Goal: Transaction & Acquisition: Book appointment/travel/reservation

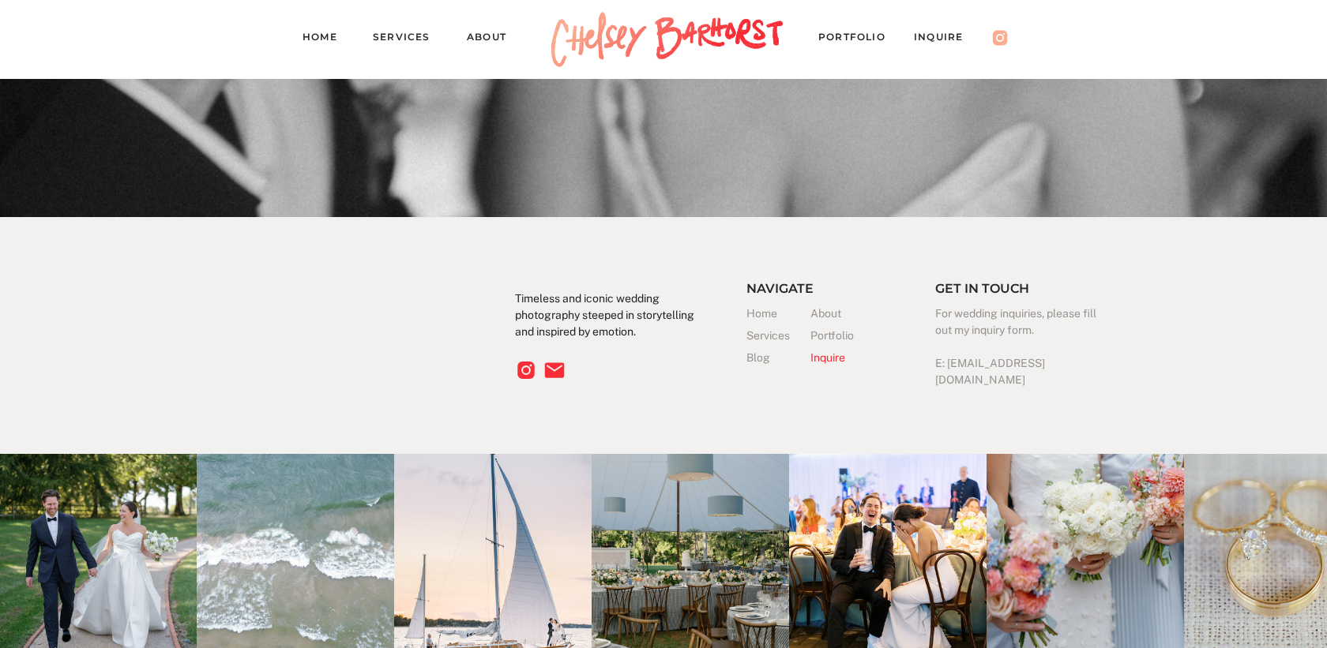
scroll to position [5033, 0]
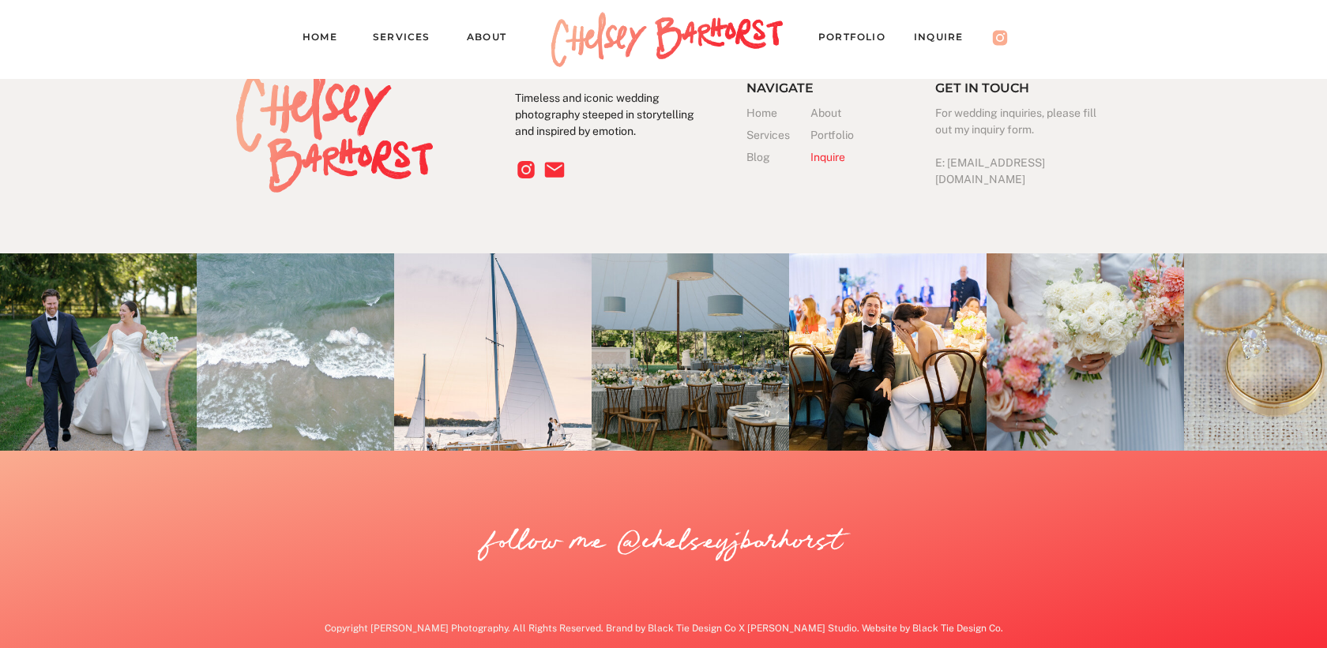
click at [400, 34] on nav "Services" at bounding box center [408, 39] width 71 height 22
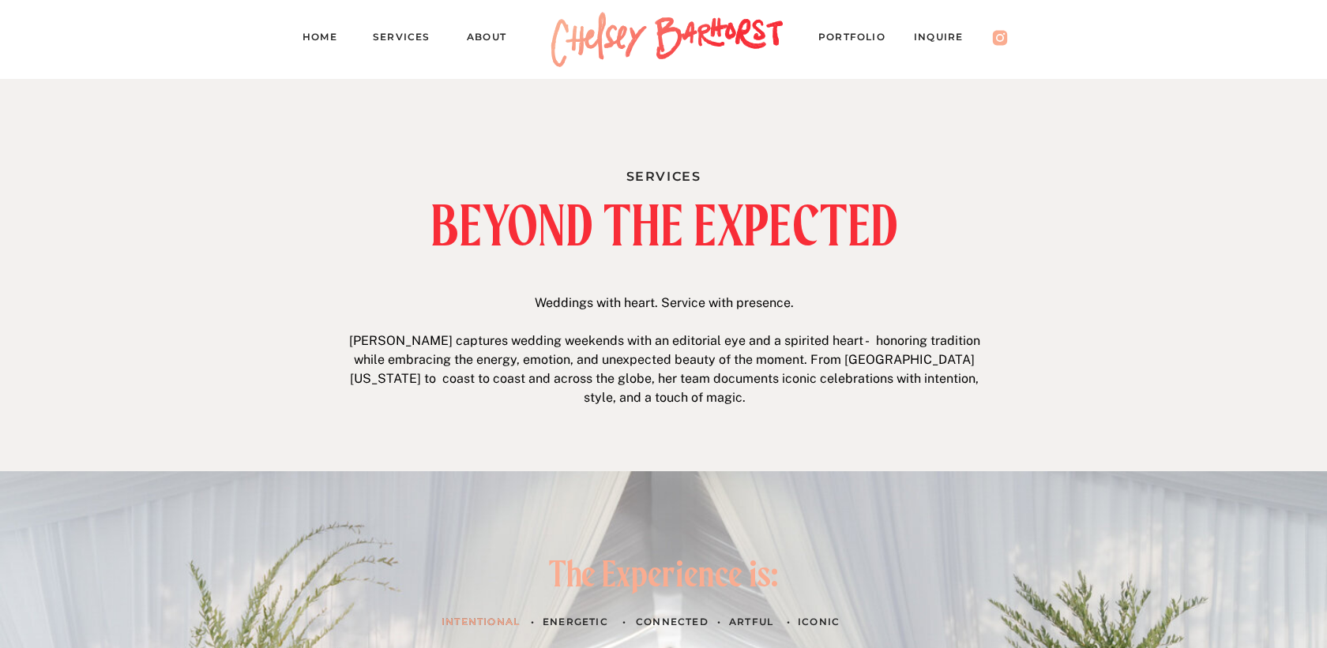
click at [753, 309] on p "Weddings with heart. Service with presence. Chelsey captures wedding weekends w…" at bounding box center [664, 353] width 648 height 118
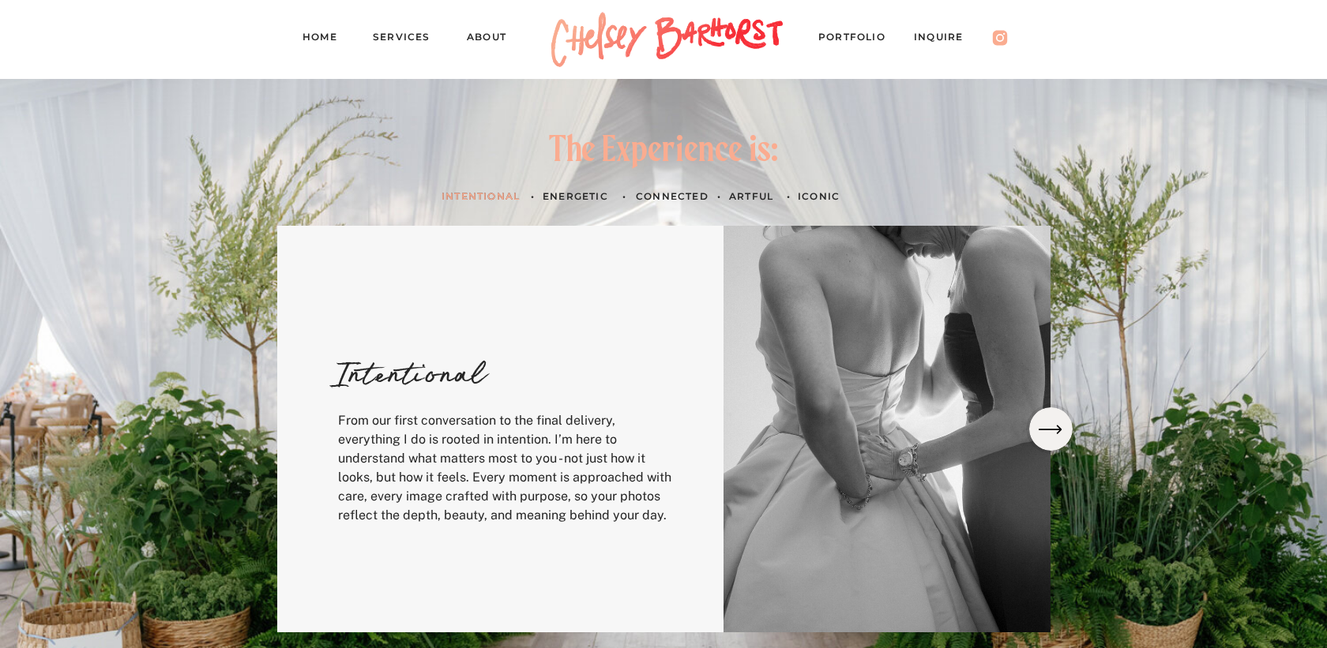
scroll to position [418, 0]
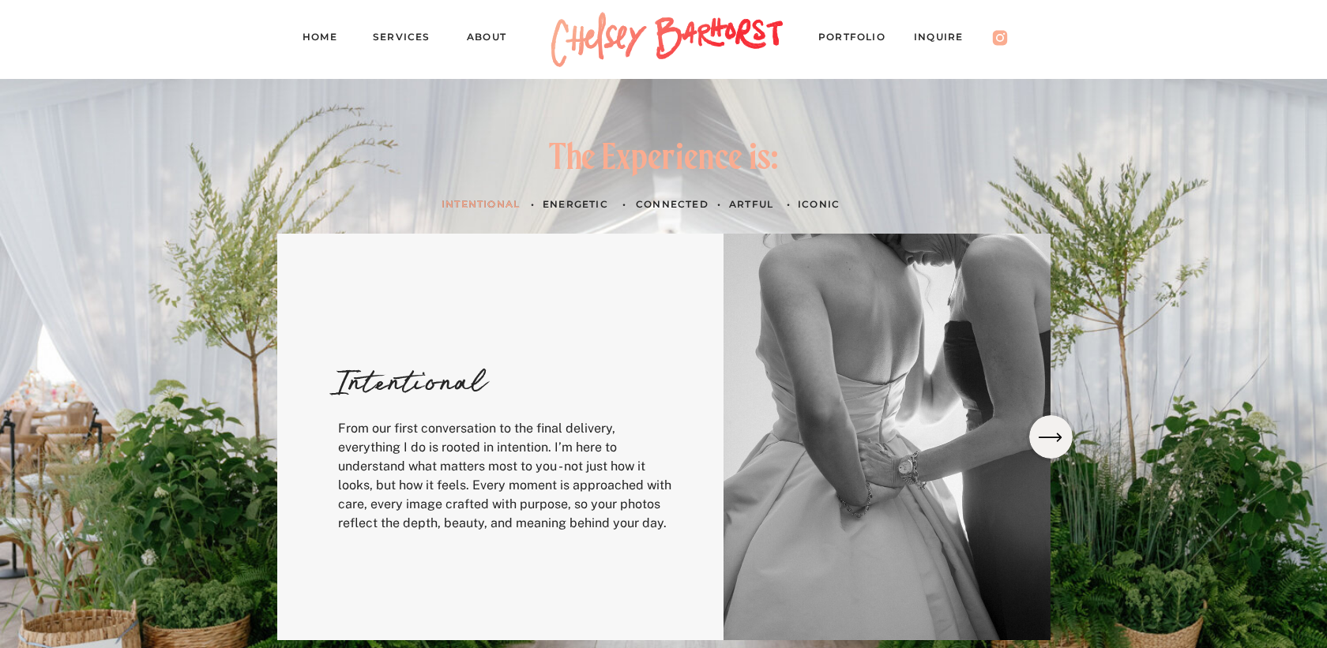
click at [1049, 430] on icon at bounding box center [1049, 437] width 31 height 28
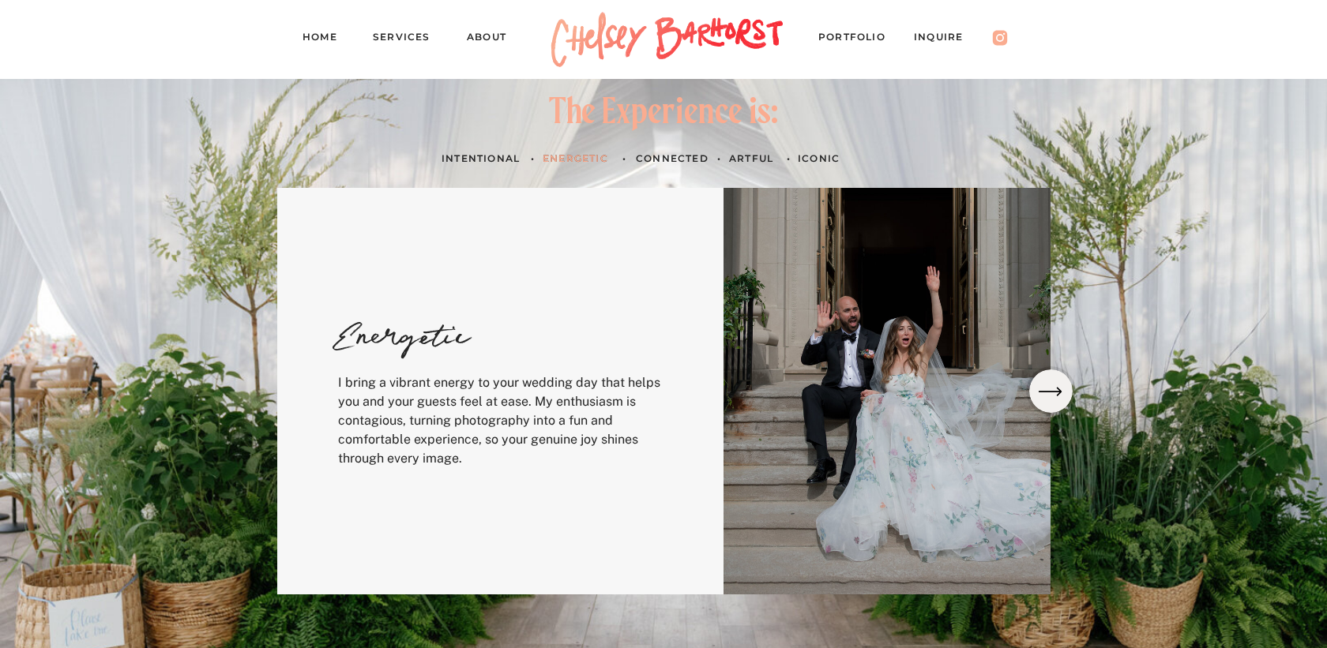
click at [1049, 430] on div at bounding box center [886, 391] width 327 height 407
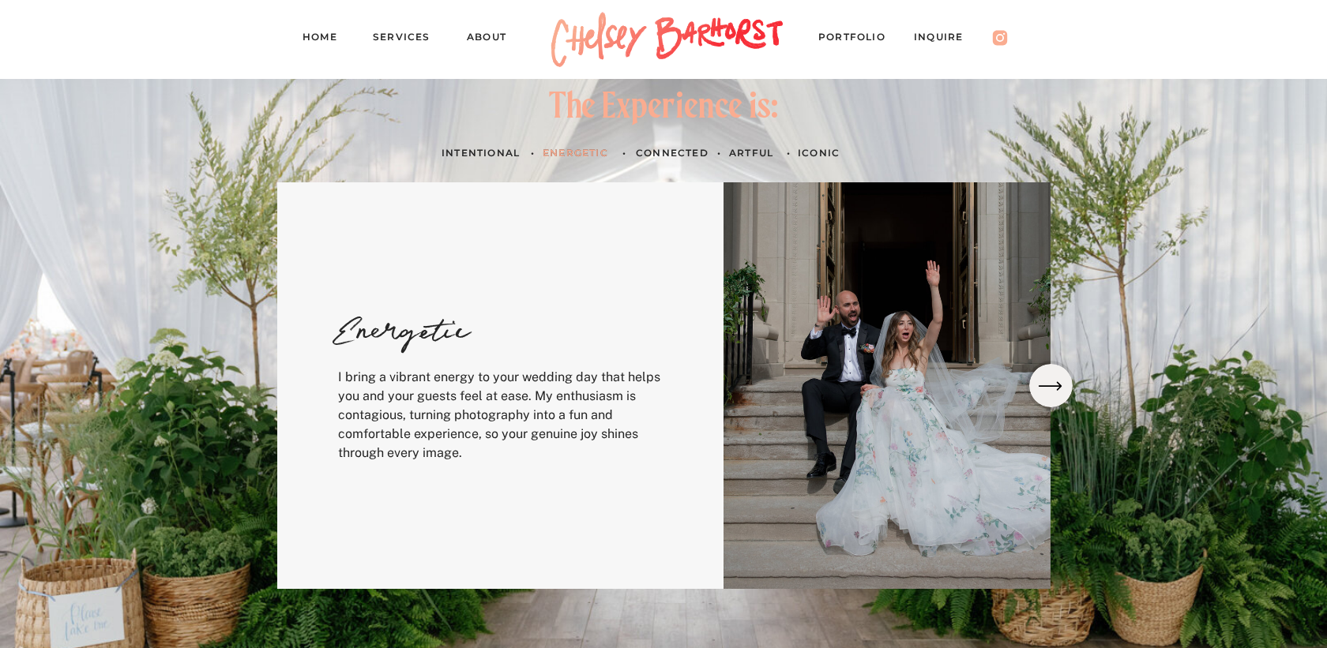
scroll to position [471, 0]
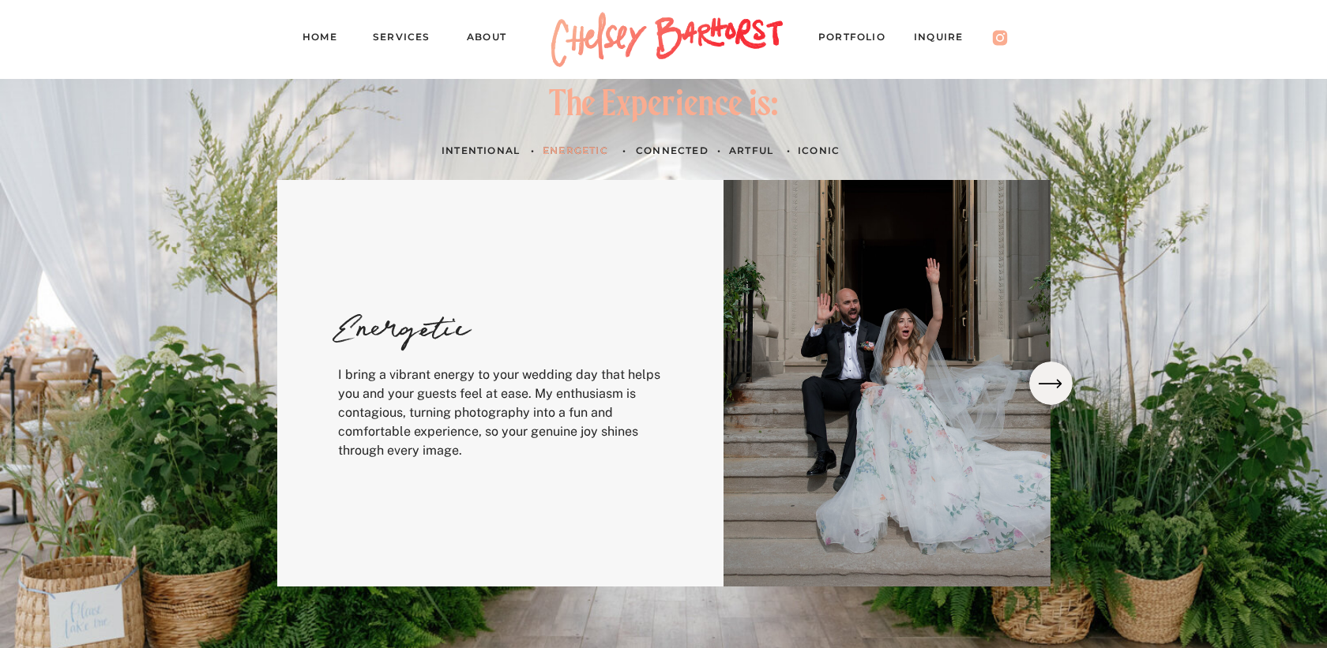
click at [1048, 384] on icon at bounding box center [1049, 383] width 23 height 9
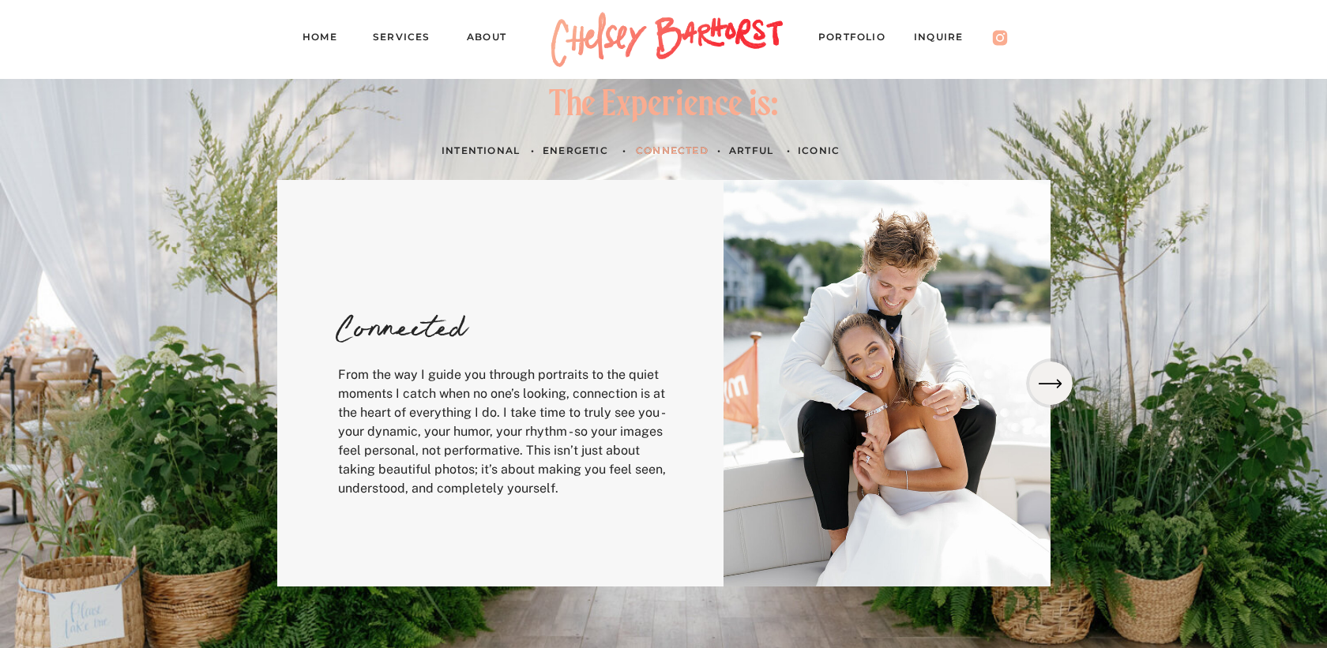
click at [1048, 384] on icon at bounding box center [1049, 383] width 23 height 9
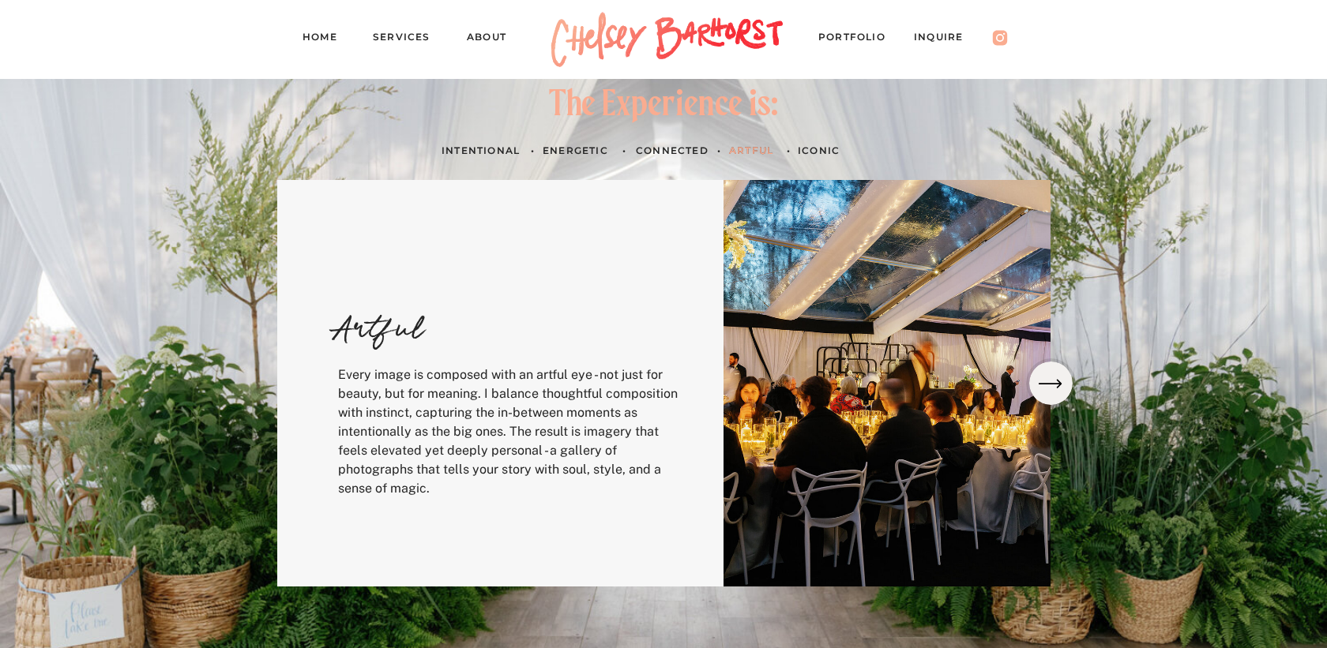
click at [1048, 384] on icon at bounding box center [1049, 383] width 23 height 9
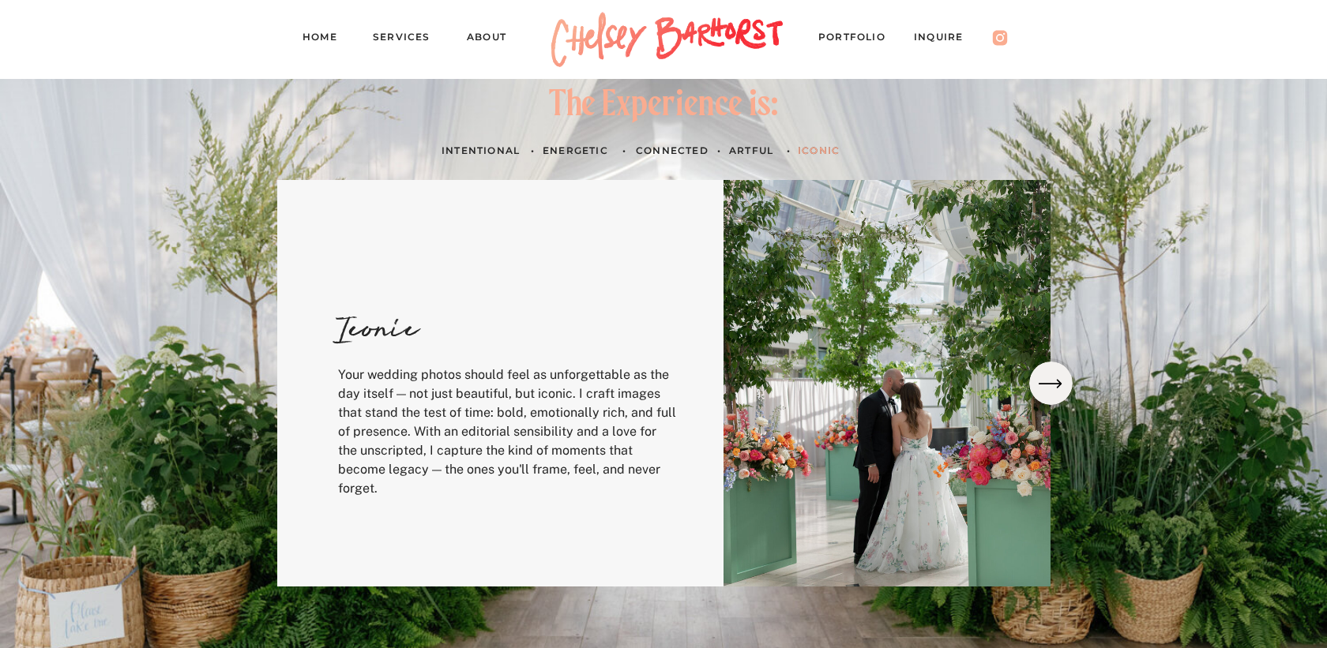
click at [1048, 384] on icon at bounding box center [1049, 383] width 23 height 9
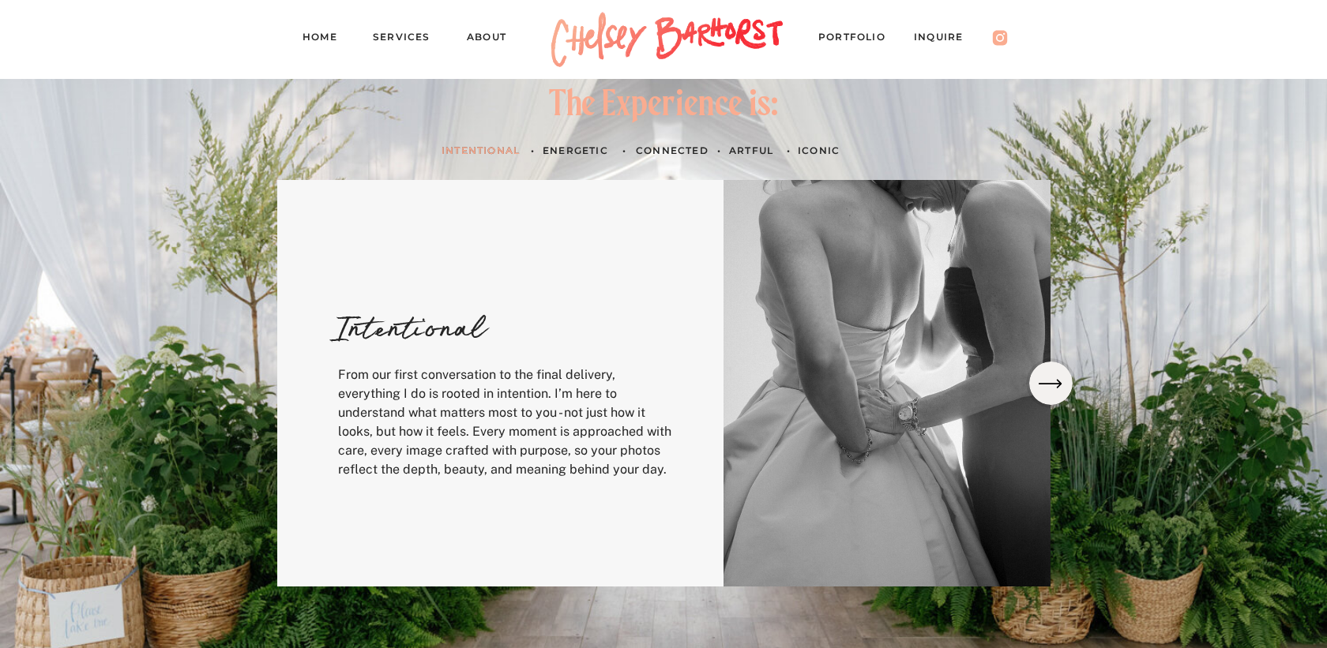
click at [1048, 384] on icon at bounding box center [1049, 383] width 23 height 9
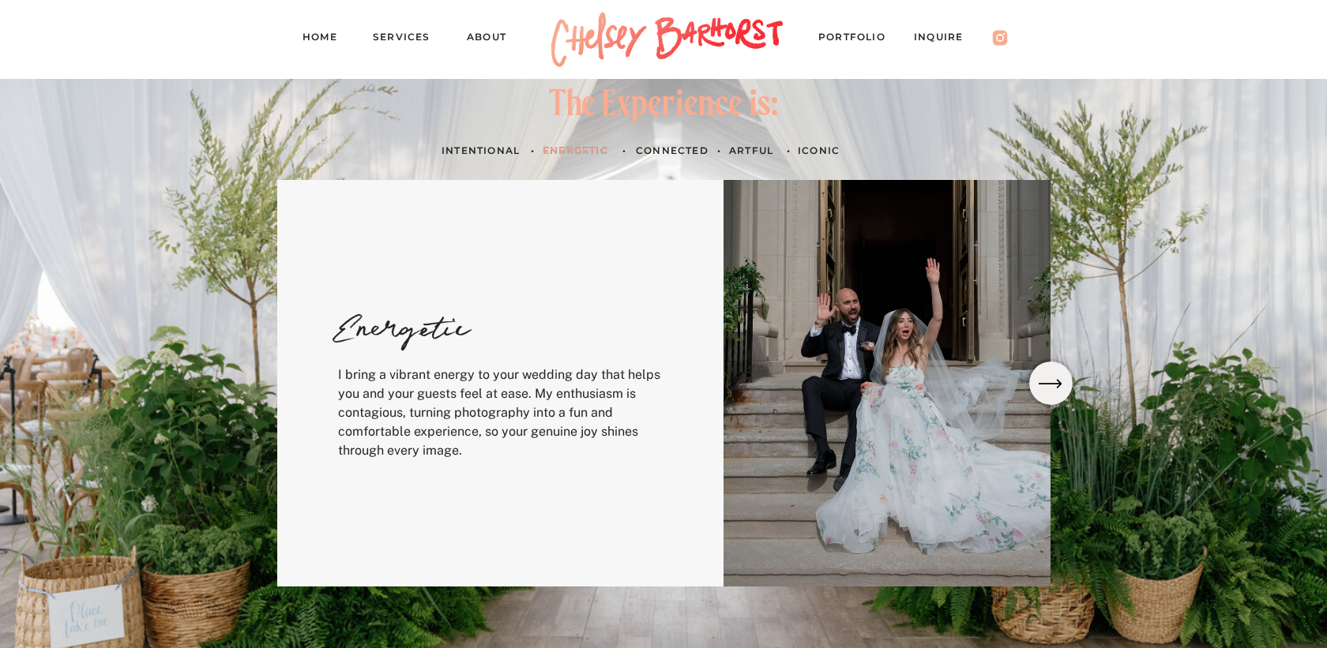
click at [1048, 384] on icon at bounding box center [1049, 383] width 23 height 9
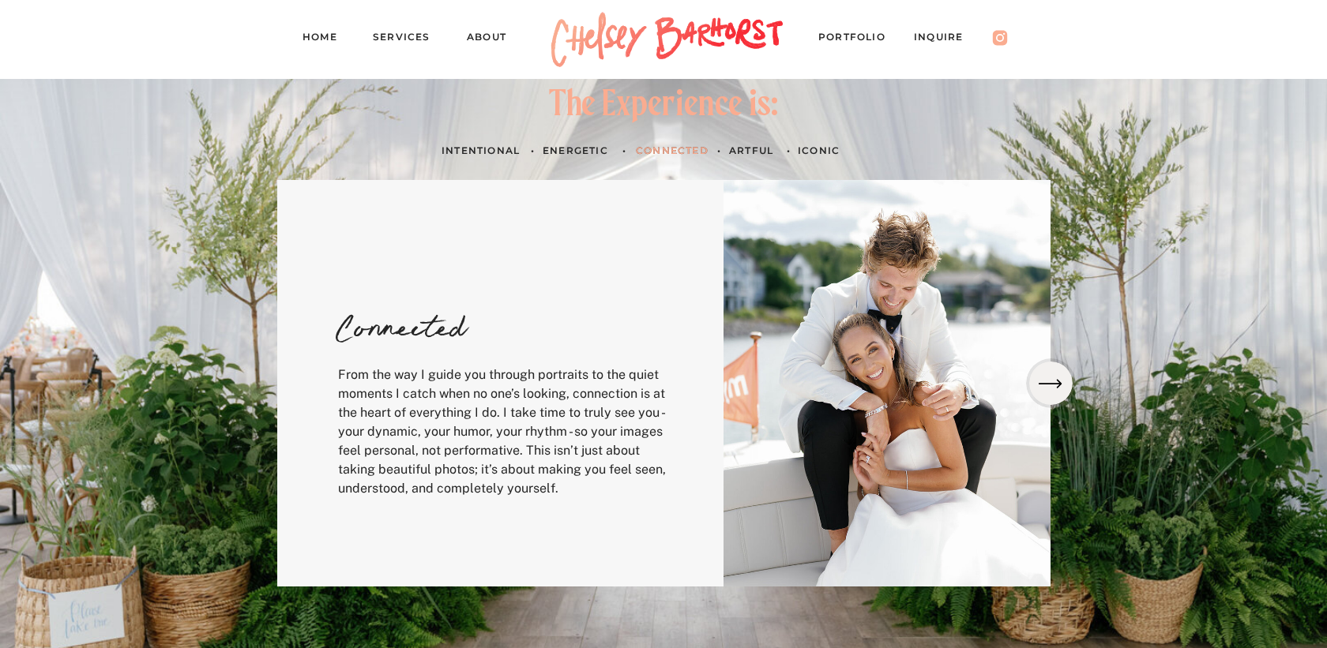
click at [1048, 384] on icon at bounding box center [1049, 383] width 23 height 9
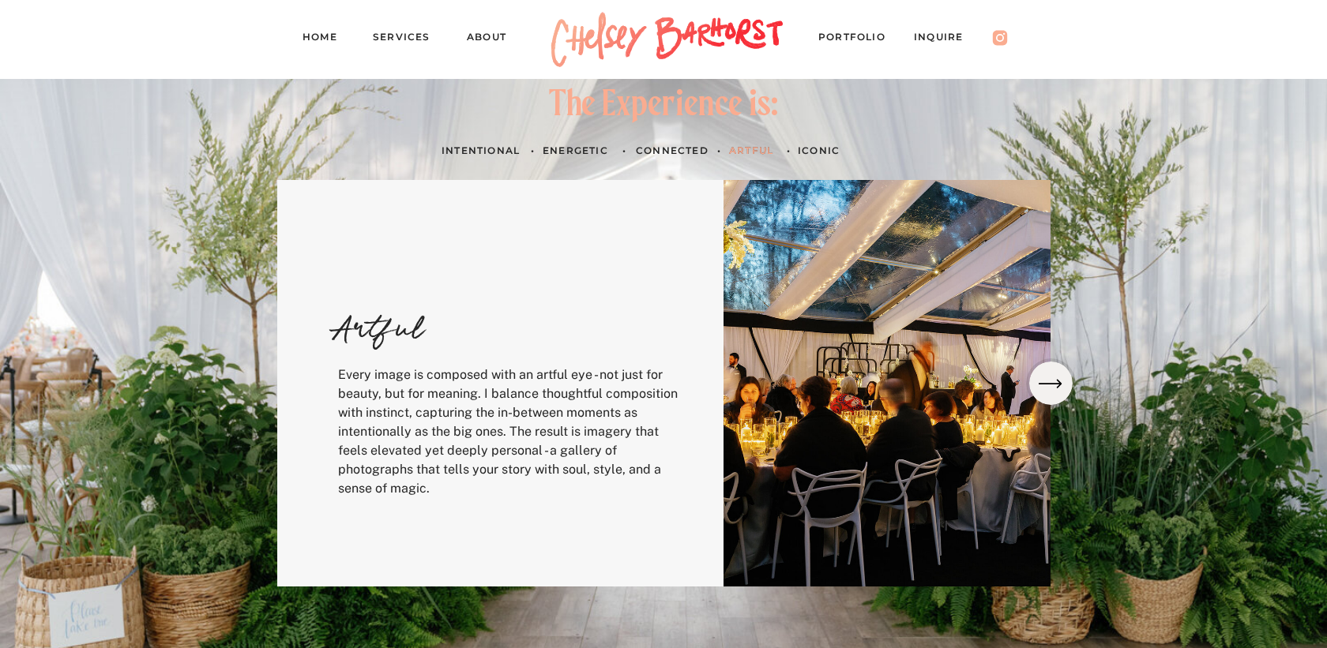
click at [1048, 384] on icon at bounding box center [1049, 383] width 23 height 9
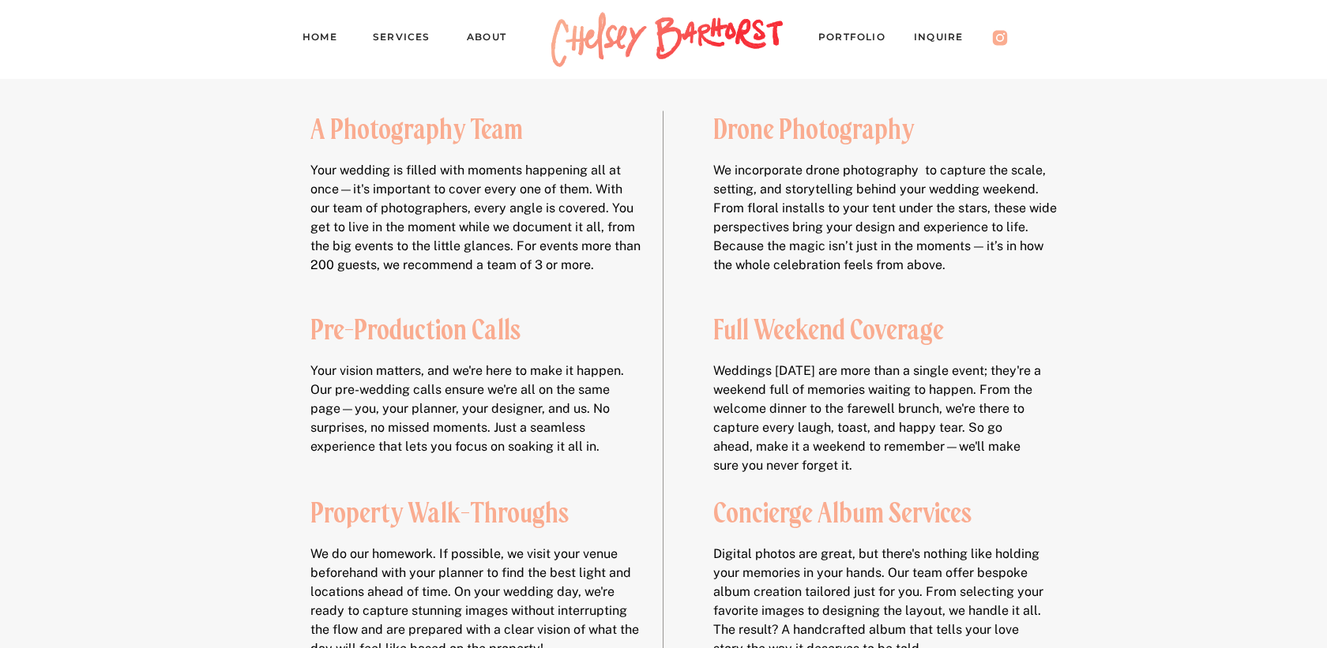
scroll to position [2256, 0]
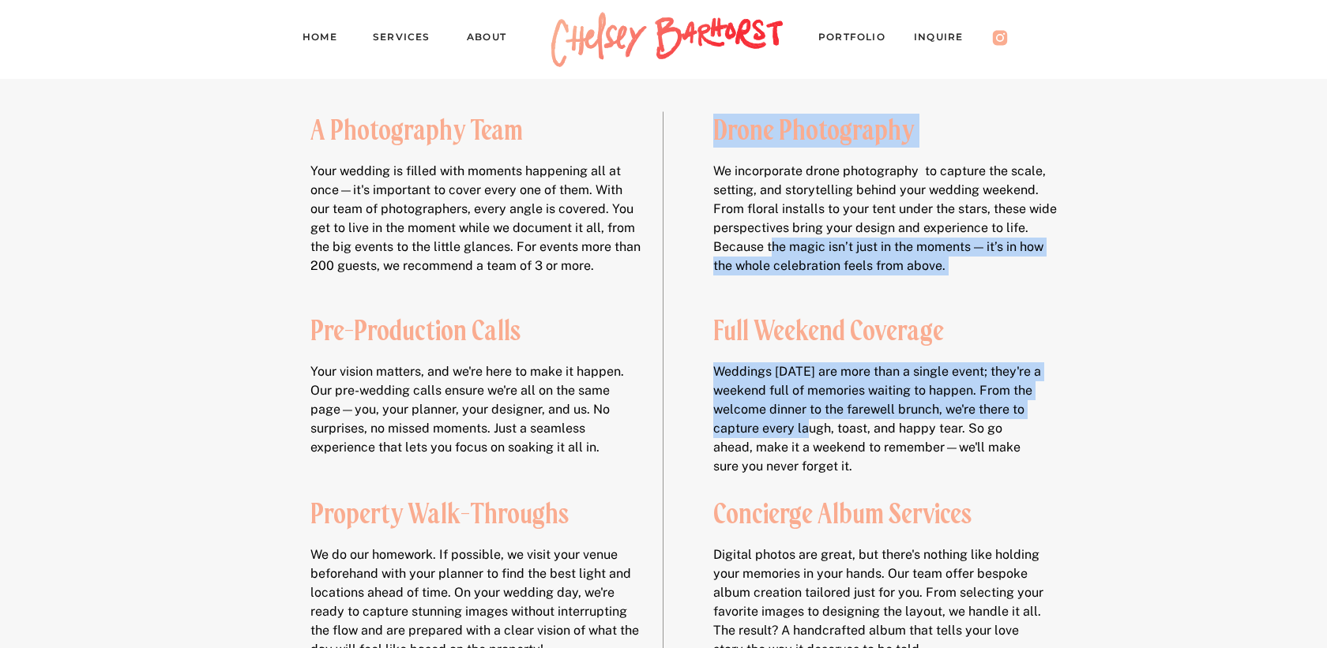
drag, startPoint x: 774, startPoint y: 246, endPoint x: 820, endPoint y: 430, distance: 190.4
click at [820, 430] on div "OFFERINGS Digital photos are great, but there's nothing like holding your memor…" at bounding box center [664, 361] width 948 height 952
click at [820, 430] on p "Weddings today are more than a single event; they're a weekend full of memories…" at bounding box center [878, 421] width 330 height 119
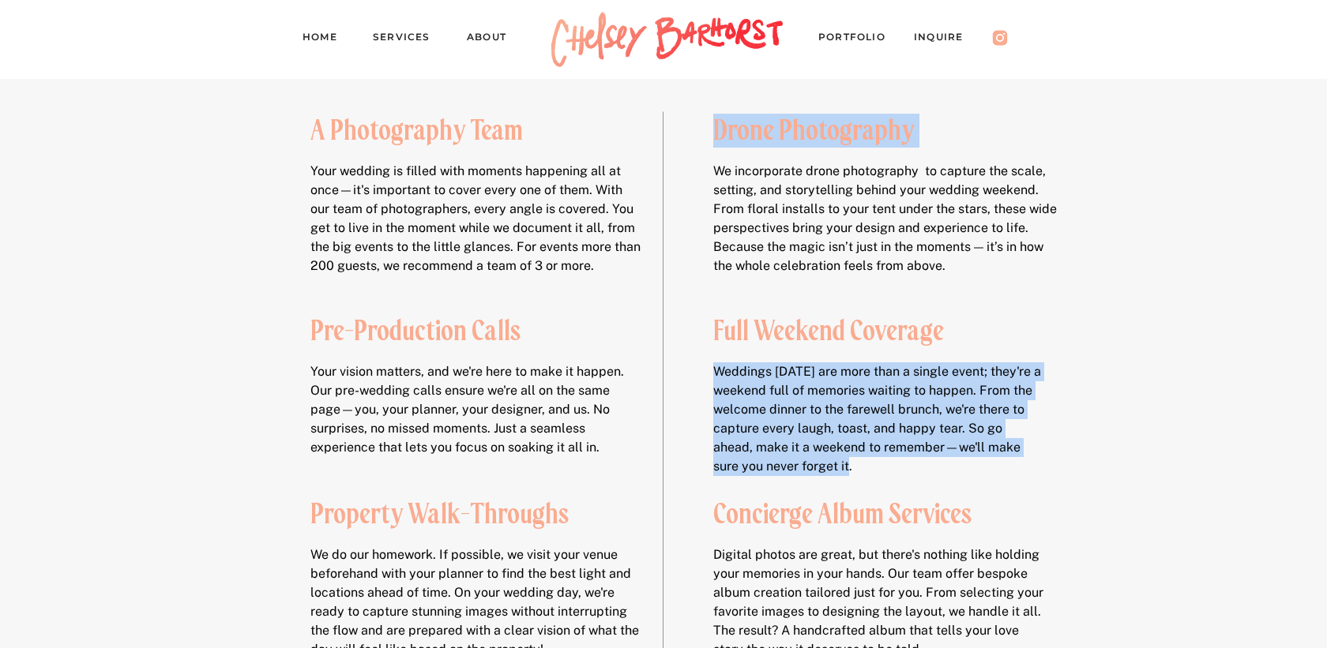
drag, startPoint x: 807, startPoint y: 474, endPoint x: 786, endPoint y: 251, distance: 223.7
click at [785, 253] on div "OFFERINGS Digital photos are great, but there's nothing like holding your memor…" at bounding box center [664, 361] width 948 height 952
click at [786, 250] on p "We incorporate drone photography to capture the scale, setting, and storytellin…" at bounding box center [887, 231] width 349 height 139
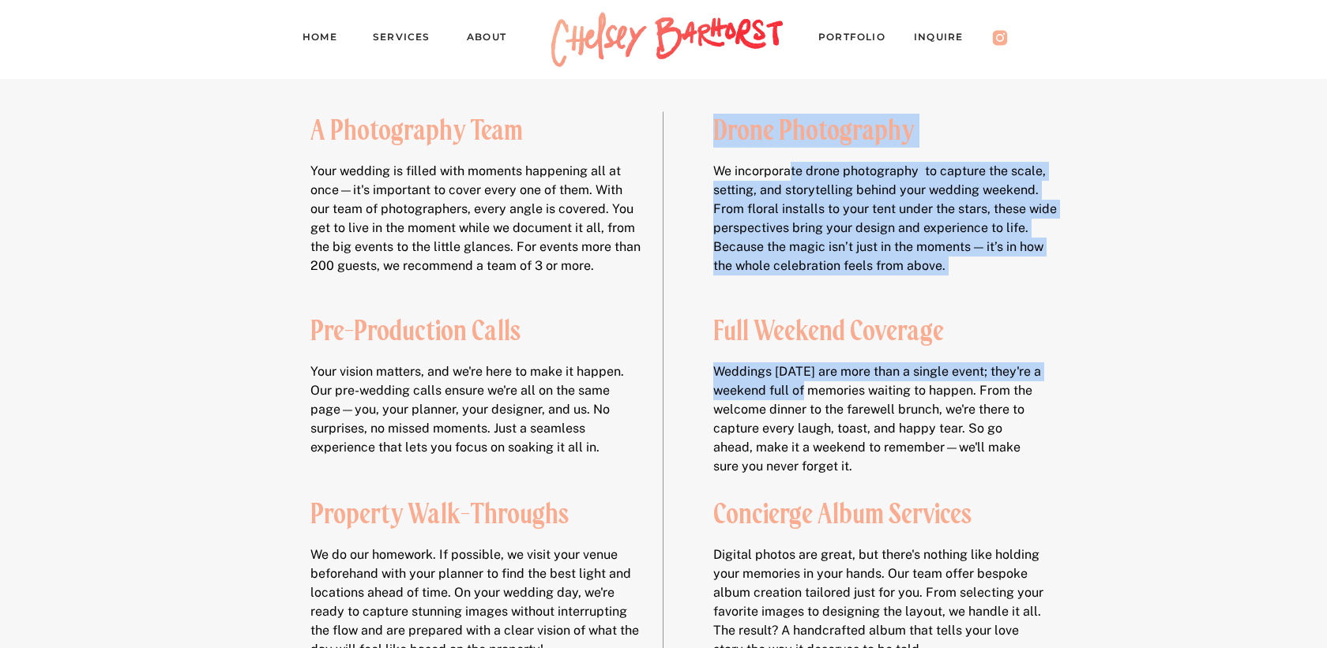
drag, startPoint x: 791, startPoint y: 174, endPoint x: 815, endPoint y: 393, distance: 220.8
click at [815, 393] on div "OFFERINGS Digital photos are great, but there's nothing like holding your memor…" at bounding box center [664, 361] width 948 height 952
click at [815, 393] on p "Weddings today are more than a single event; they're a weekend full of memories…" at bounding box center [878, 421] width 330 height 119
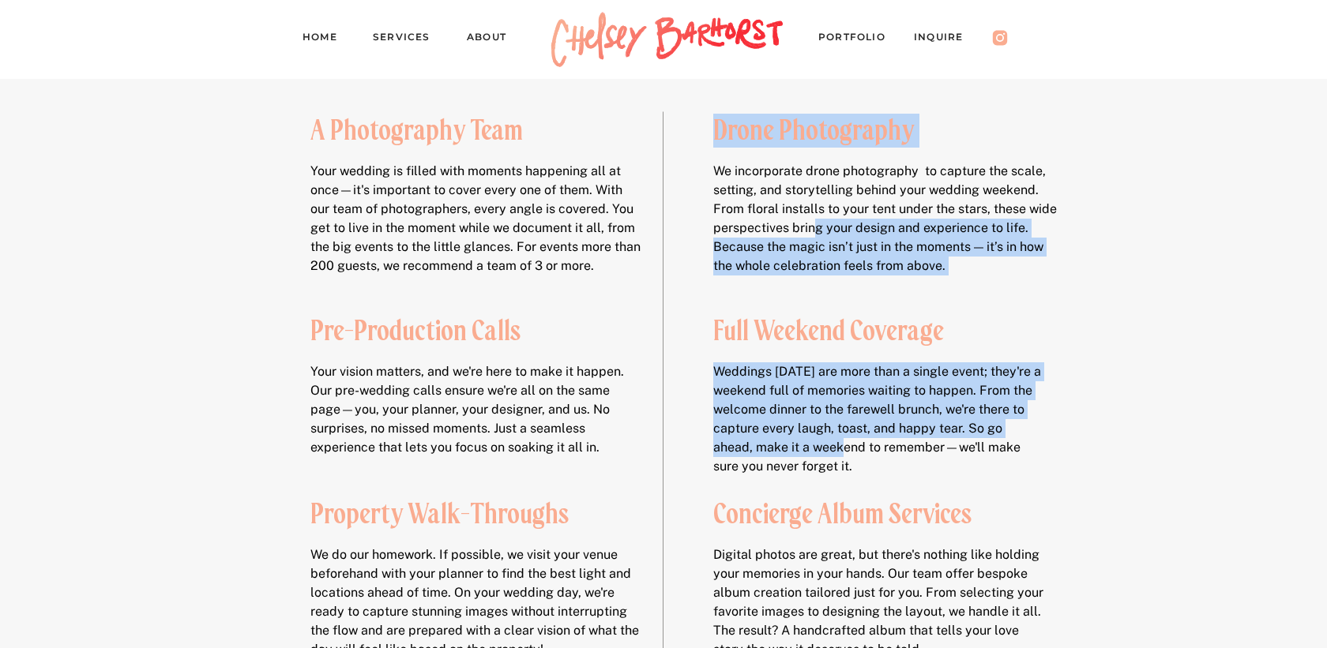
drag, startPoint x: 810, startPoint y: 443, endPoint x: 813, endPoint y: 205, distance: 237.7
click at [813, 206] on div "OFFERINGS Digital photos are great, but there's nothing like holding your memor…" at bounding box center [664, 361] width 948 height 952
click at [813, 205] on p "We incorporate drone photography to capture the scale, setting, and storytellin…" at bounding box center [887, 231] width 349 height 139
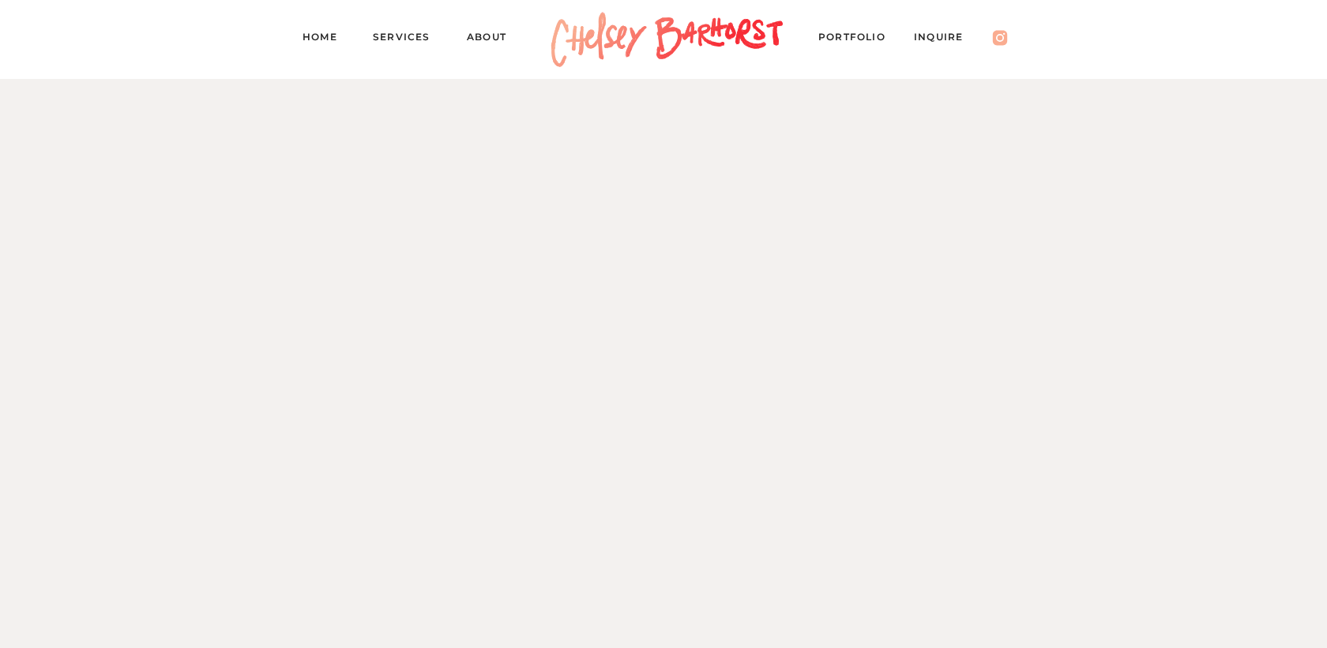
scroll to position [1352, 0]
click at [846, 31] on nav "PORTFOLIO" at bounding box center [859, 39] width 82 height 22
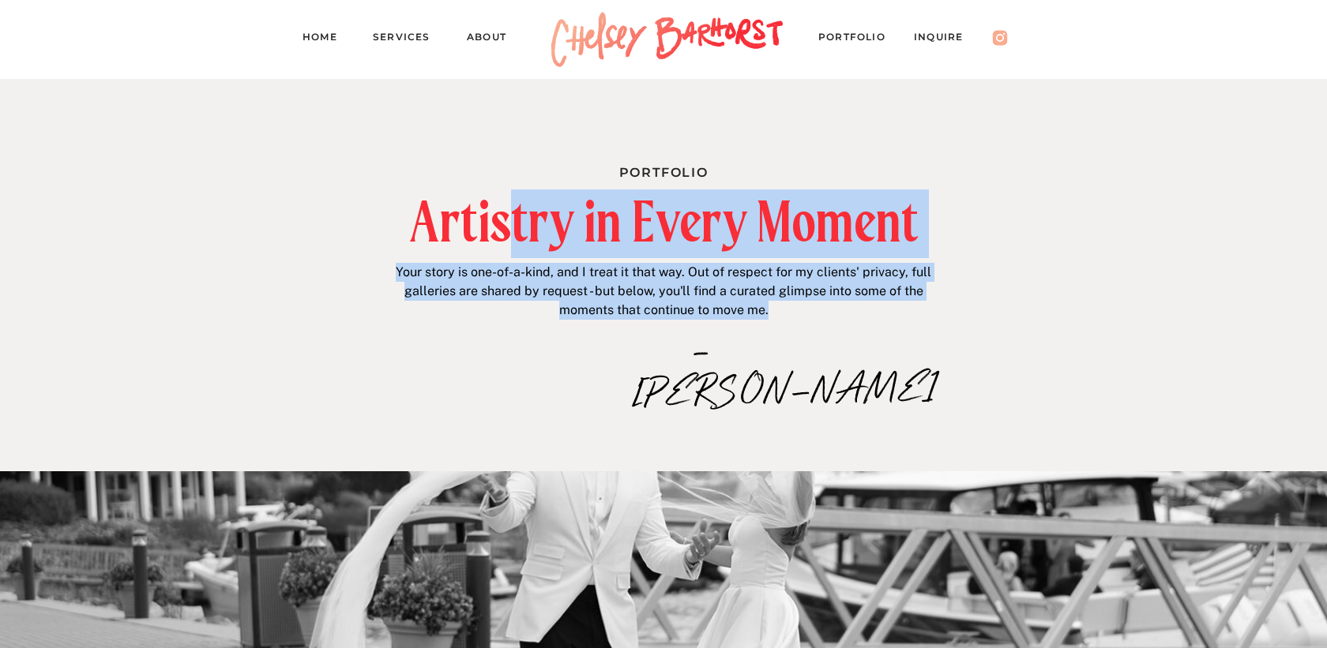
drag, startPoint x: 502, startPoint y: 219, endPoint x: 647, endPoint y: 329, distance: 181.5
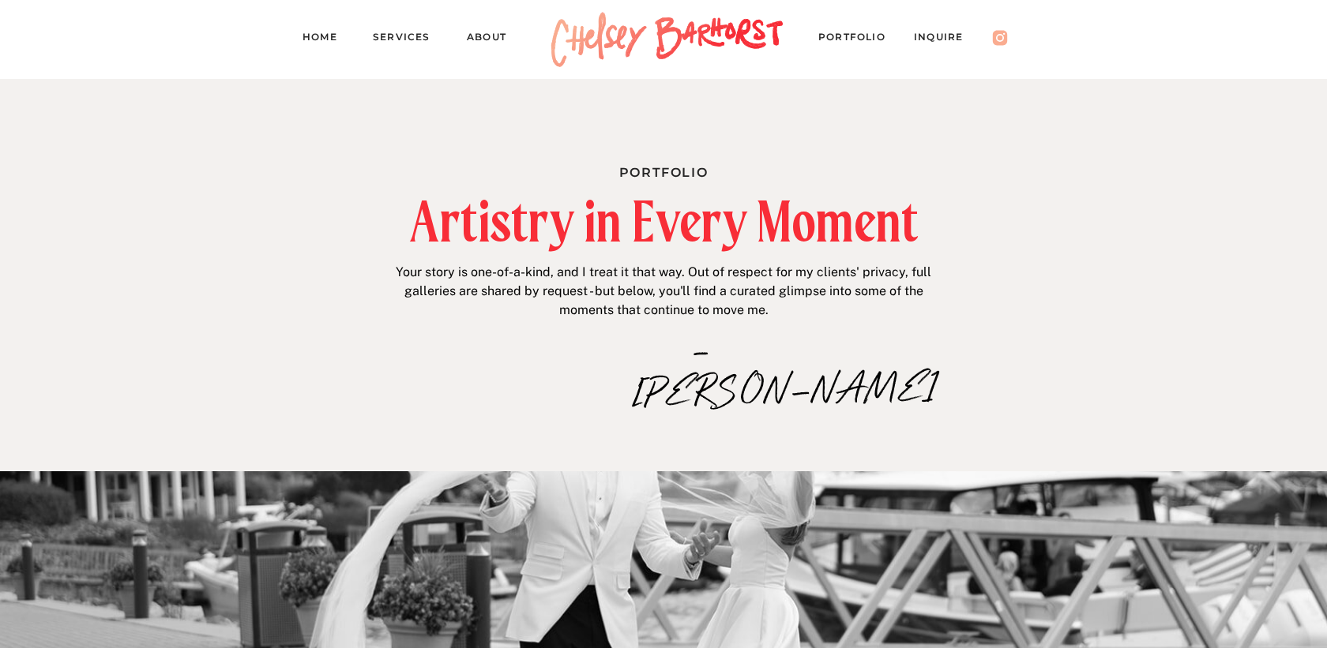
click at [647, 333] on p "–[PERSON_NAME]" at bounding box center [702, 350] width 138 height 34
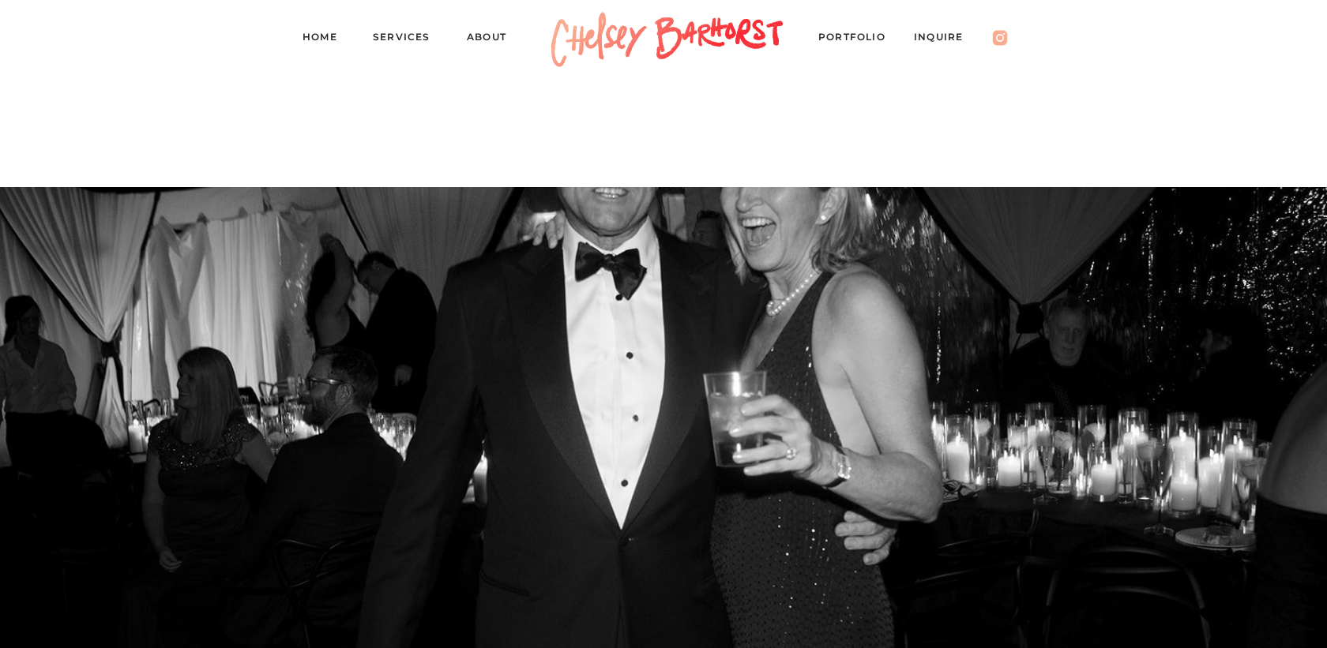
scroll to position [12878, 0]
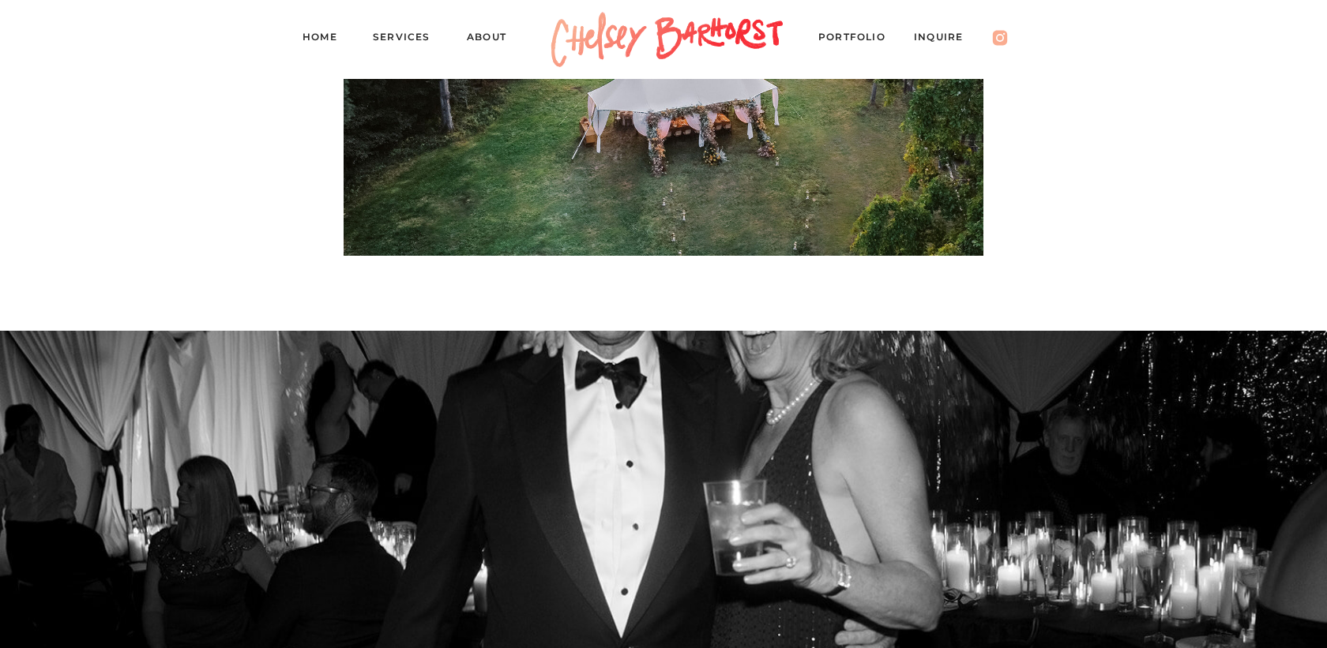
click at [933, 37] on nav "Inquire" at bounding box center [946, 39] width 65 height 22
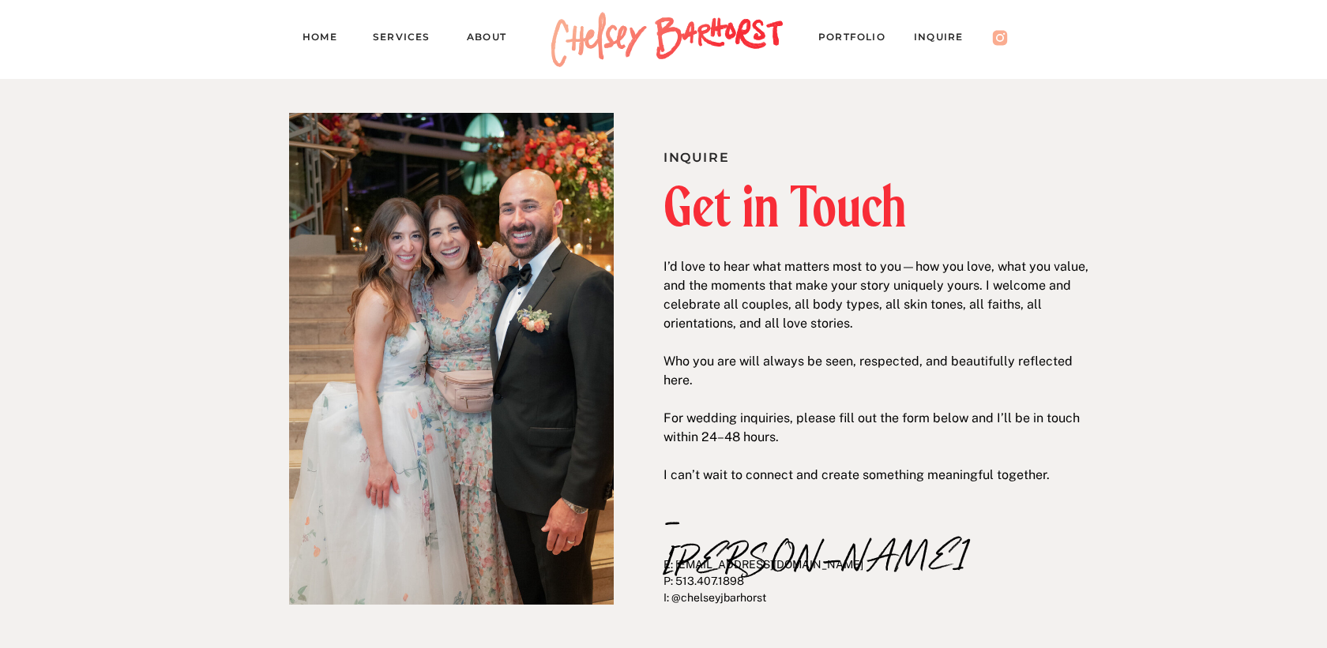
click at [725, 209] on h2 "Get in Touch" at bounding box center [874, 206] width 422 height 54
